Goal: Use online tool/utility: Utilize a website feature to perform a specific function

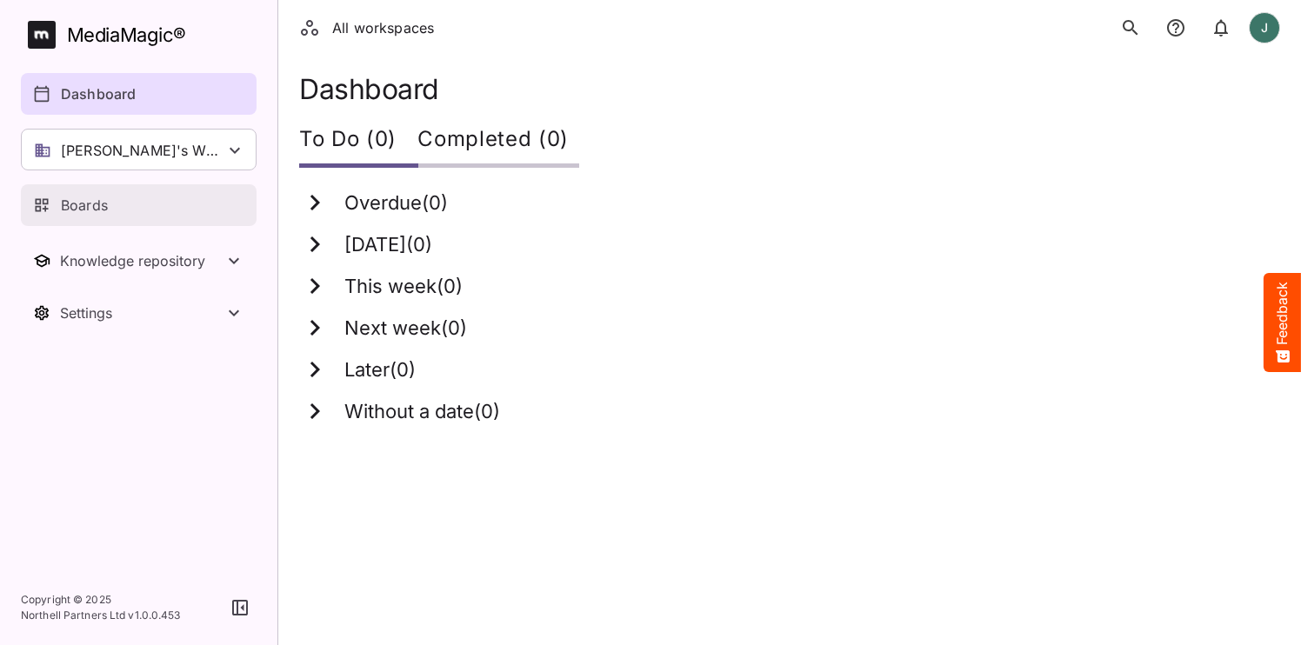
click at [177, 211] on div "Boards" at bounding box center [139, 205] width 213 height 21
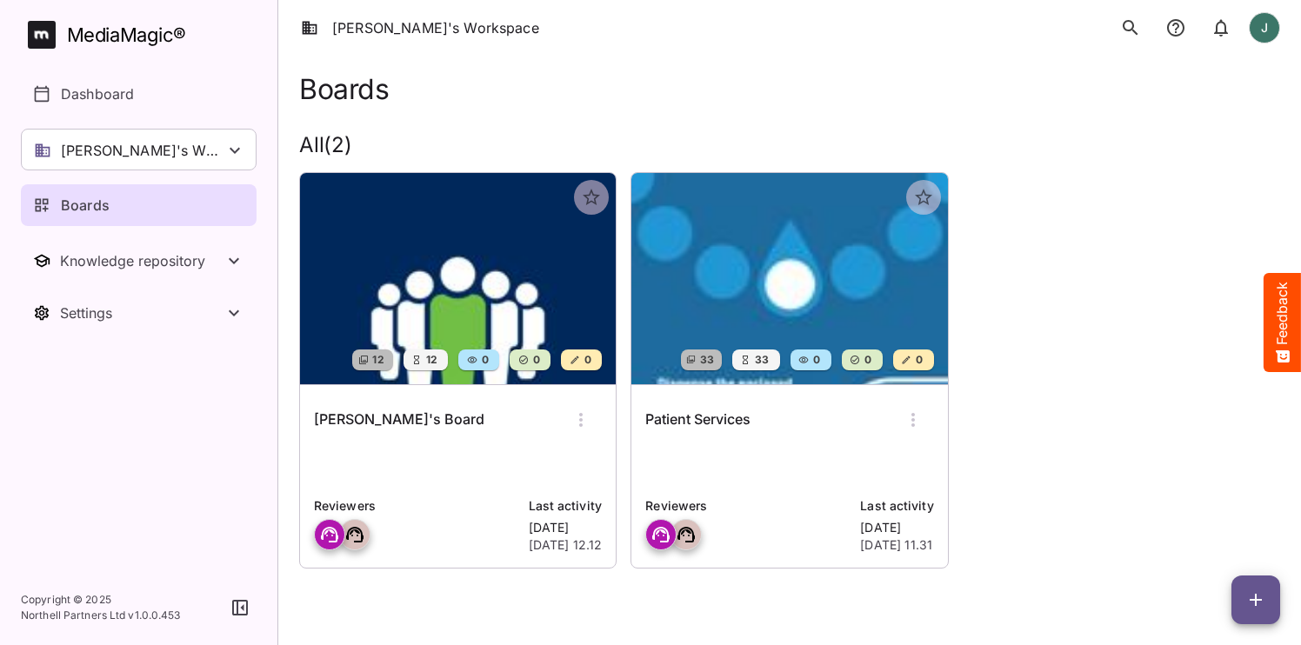
click at [466, 264] on img at bounding box center [458, 278] width 316 height 211
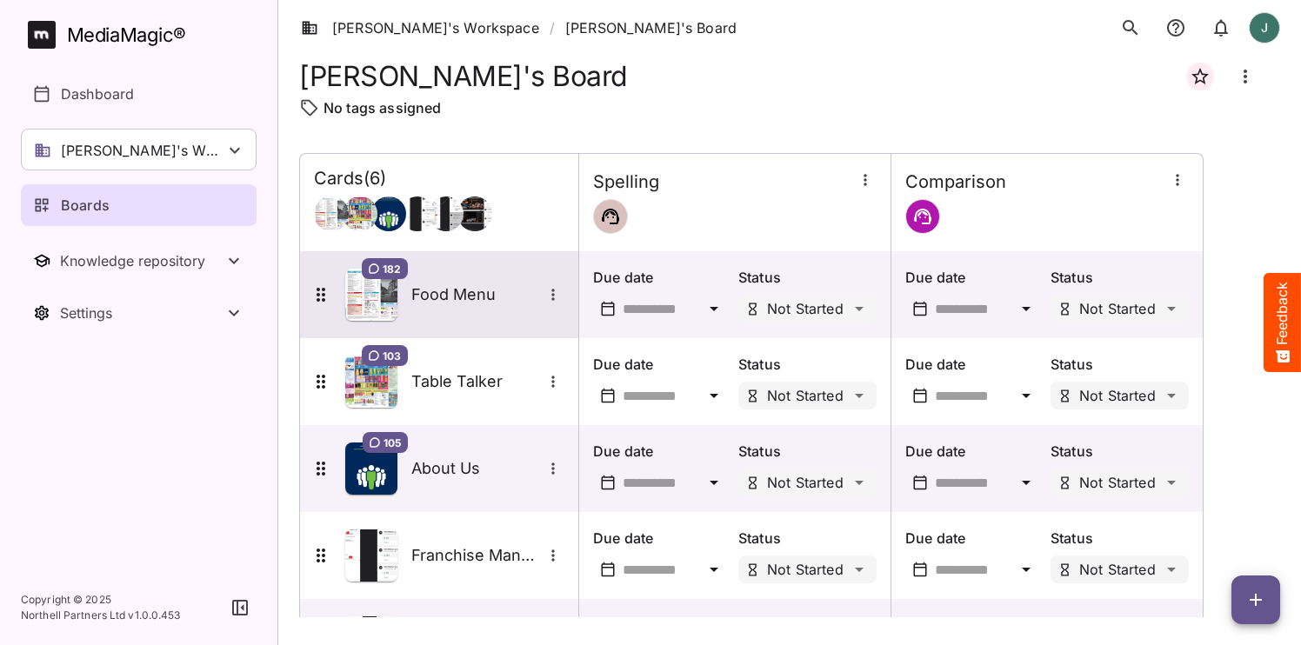
click at [368, 294] on img at bounding box center [371, 295] width 52 height 52
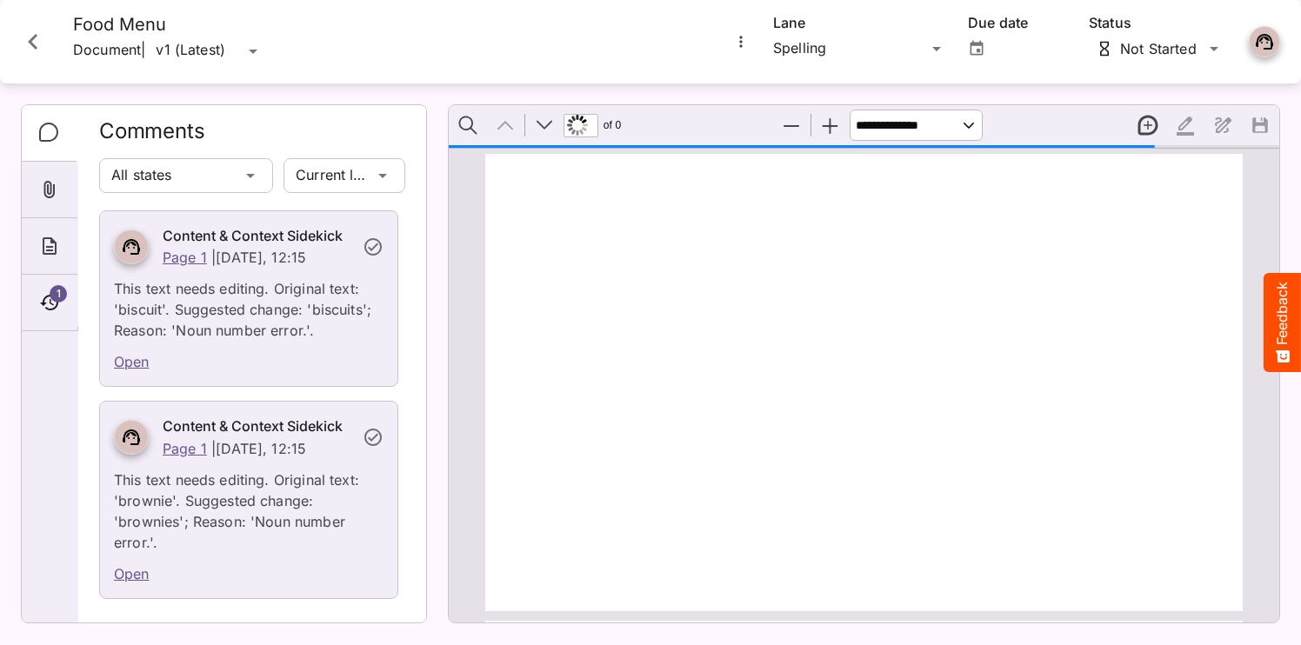
type input "*"
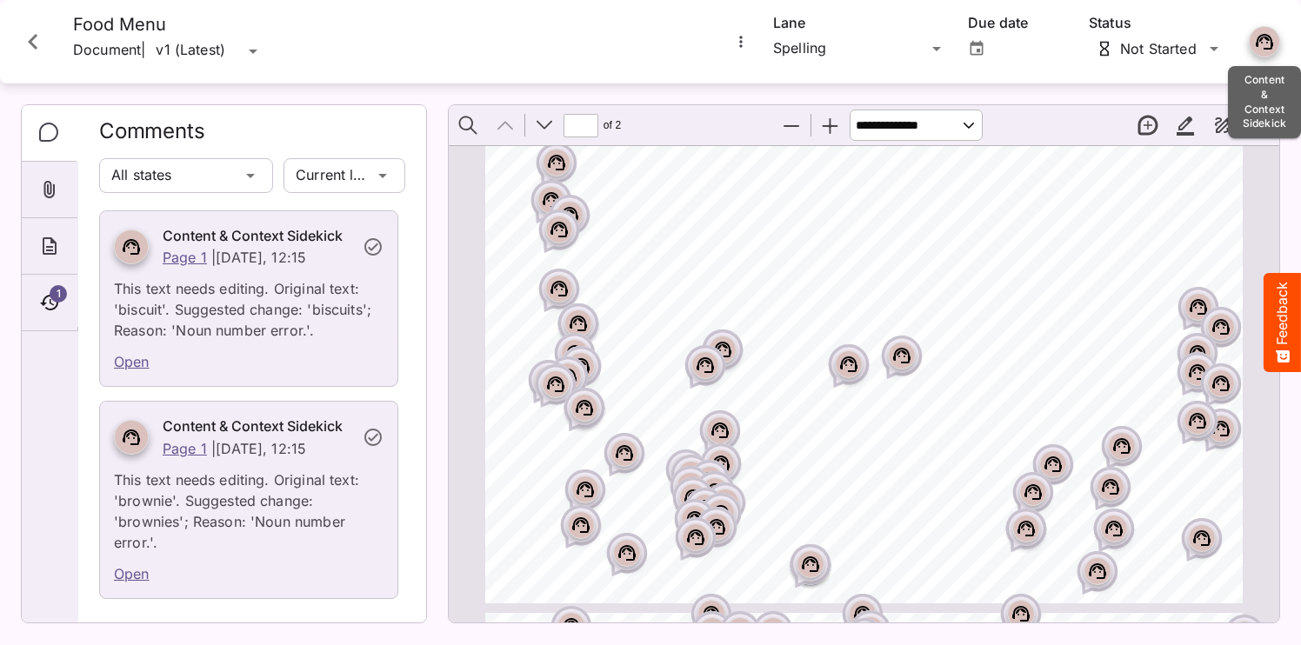
click at [1266, 41] on icon at bounding box center [1264, 41] width 21 height 21
click at [747, 41] on icon "More options for Food Menu" at bounding box center [740, 41] width 17 height 17
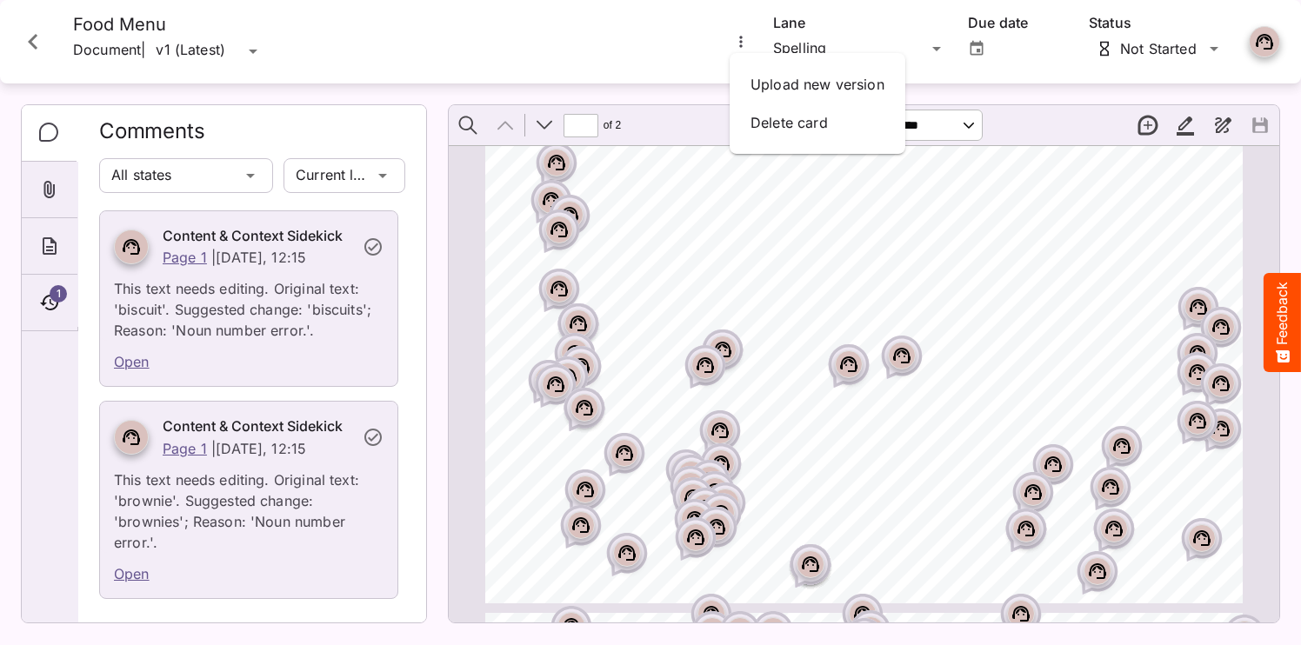
click at [606, 70] on div at bounding box center [650, 322] width 1301 height 645
click at [45, 48] on icon "Close card" at bounding box center [32, 41] width 31 height 31
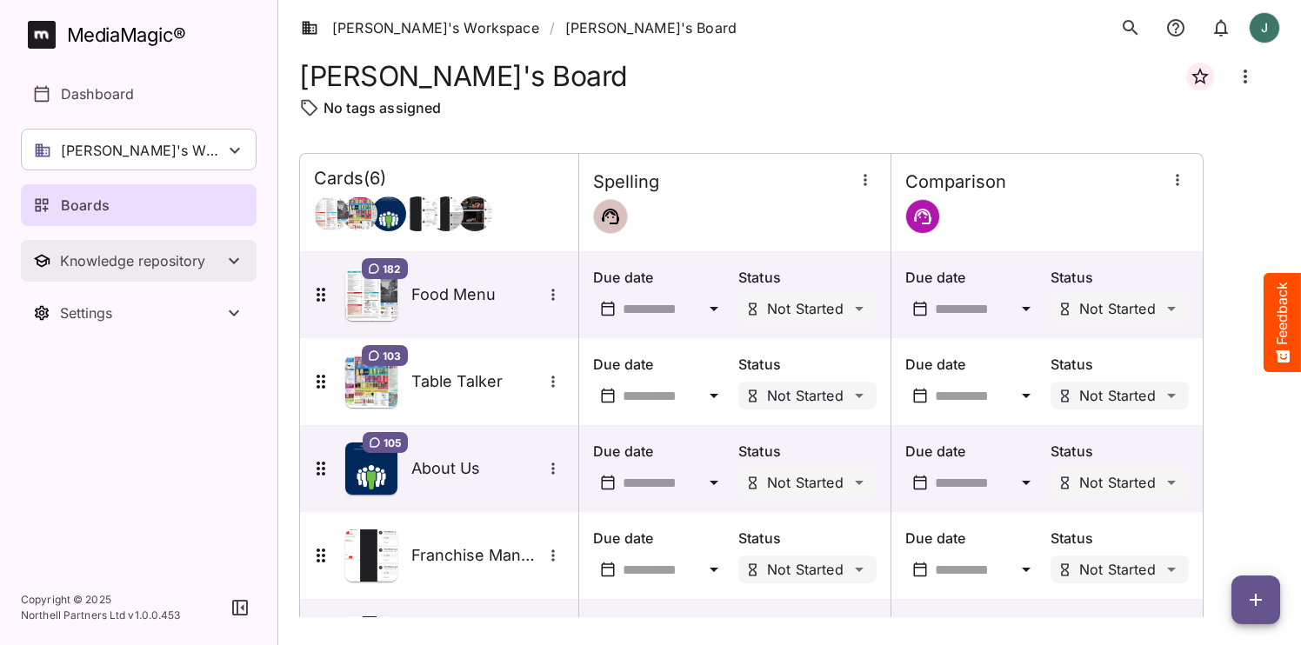
click at [136, 263] on div "Knowledge repository" at bounding box center [141, 260] width 163 height 17
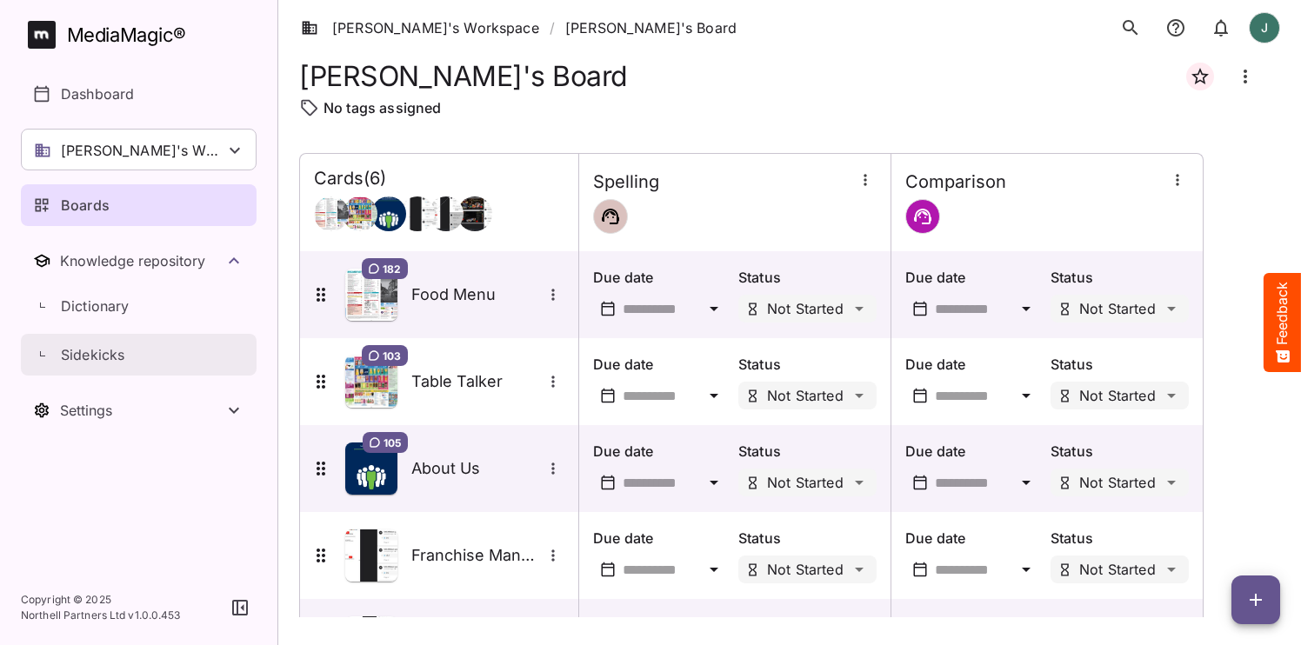
click at [139, 363] on div "Sidekicks" at bounding box center [148, 354] width 217 height 21
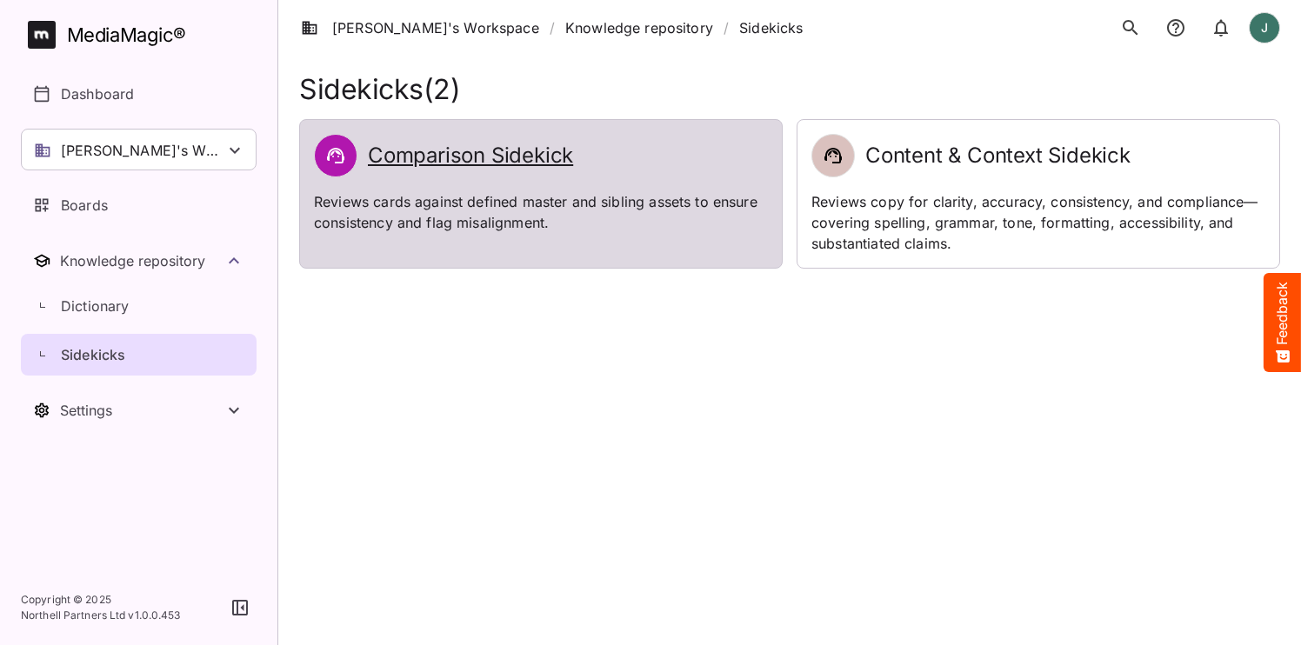
click at [604, 182] on div "Comparison Sidekick Reviews cards against defined master and sibling assets to …" at bounding box center [541, 194] width 482 height 148
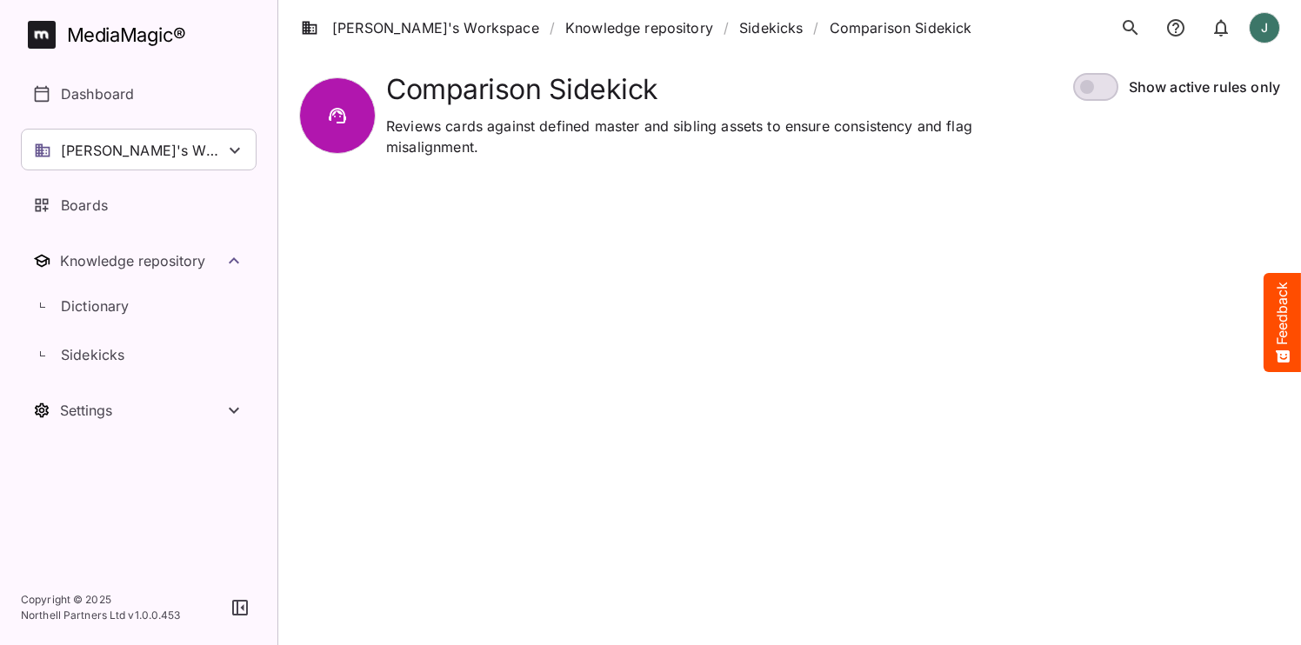
scroll to position [1, 0]
click at [1098, 88] on span at bounding box center [1095, 87] width 45 height 28
